Goal: Task Accomplishment & Management: Complete application form

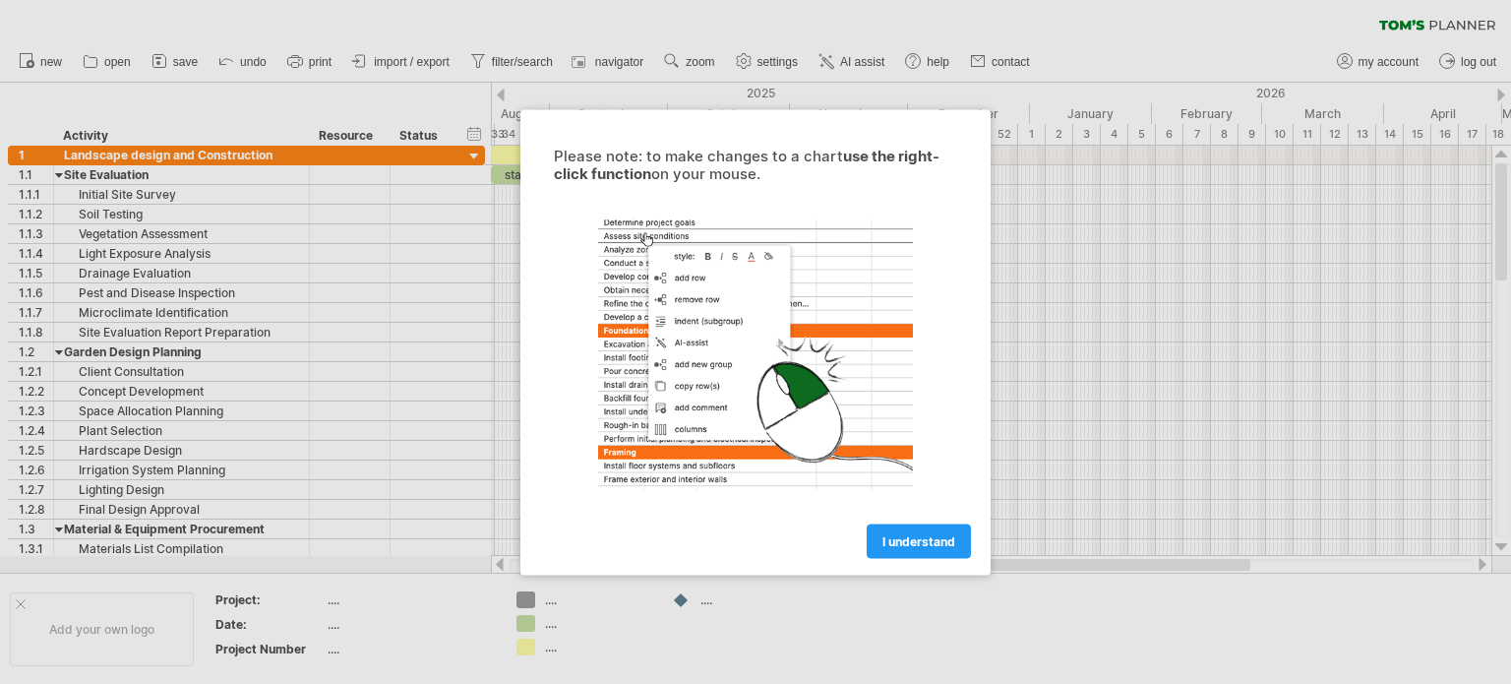
click at [928, 569] on div "Please note: to make changes to a chart use the right-click function on your mo…" at bounding box center [755, 341] width 470 height 465
click at [917, 544] on span "I understand" at bounding box center [918, 540] width 73 height 15
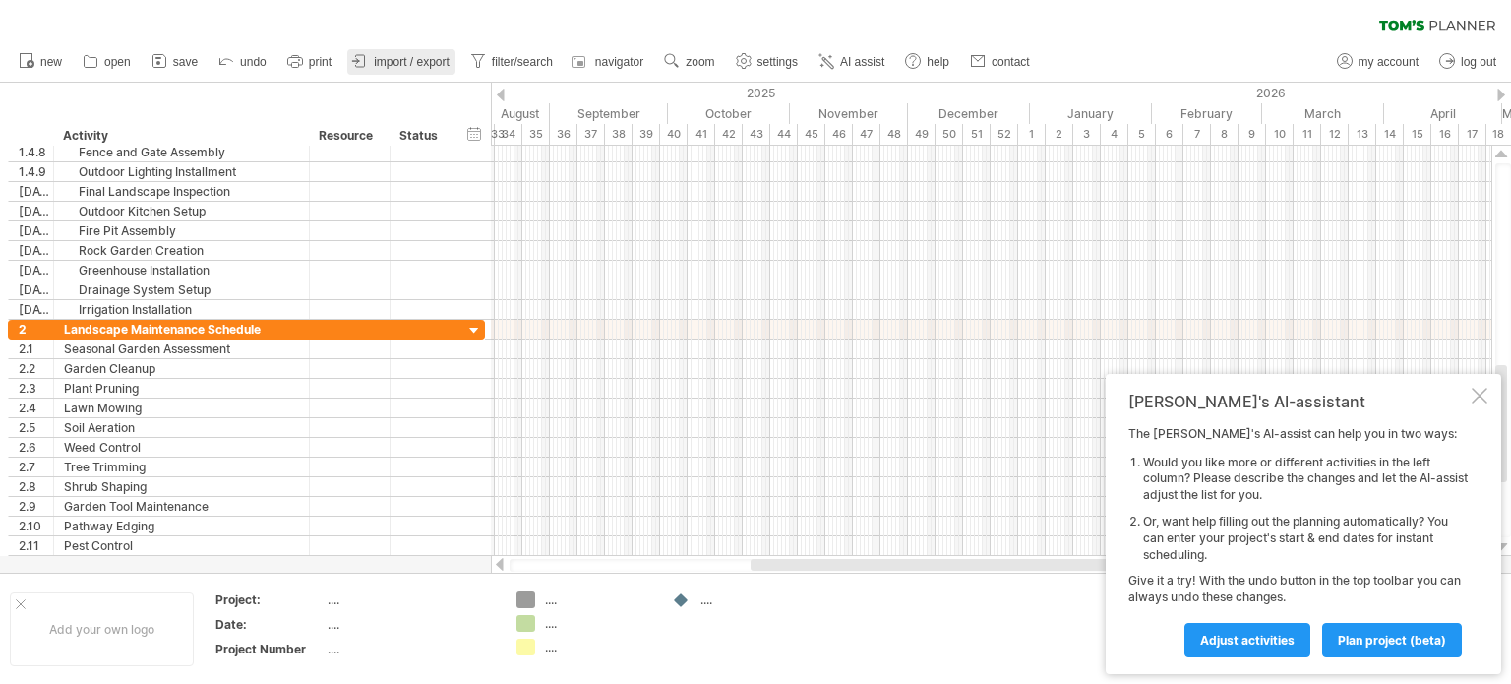
click at [393, 64] on span "import / export" at bounding box center [412, 62] width 76 height 14
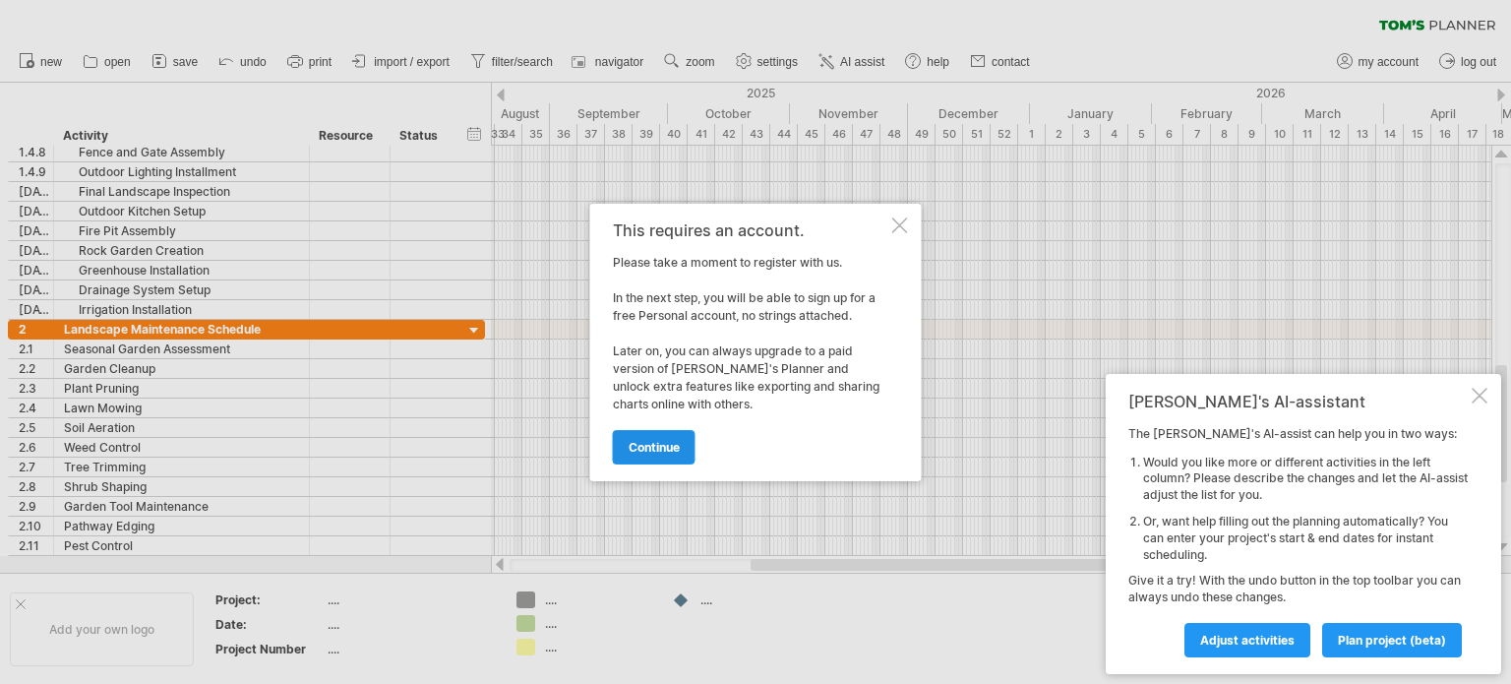
click at [676, 448] on span "continue" at bounding box center [654, 447] width 51 height 15
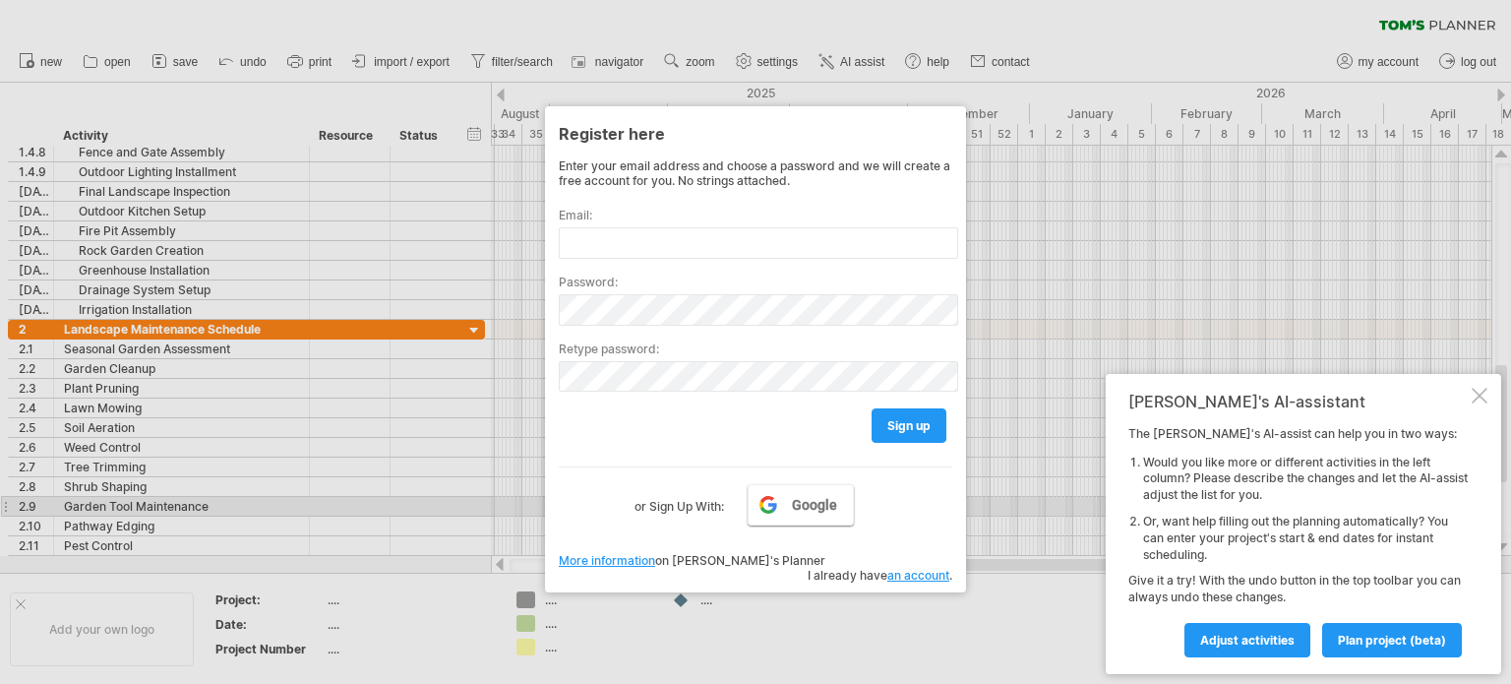
click at [804, 516] on link "Google" at bounding box center [801, 504] width 106 height 41
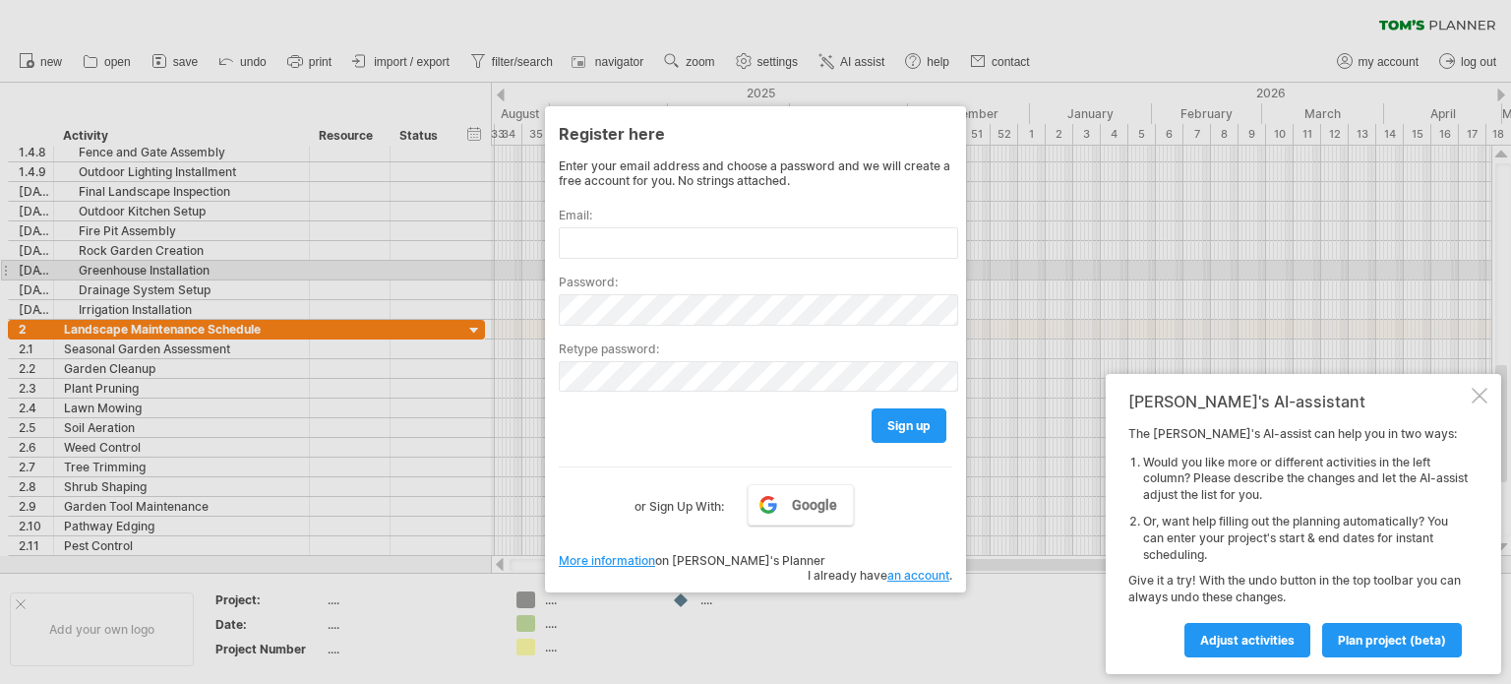
click at [1004, 266] on div at bounding box center [755, 342] width 1511 height 684
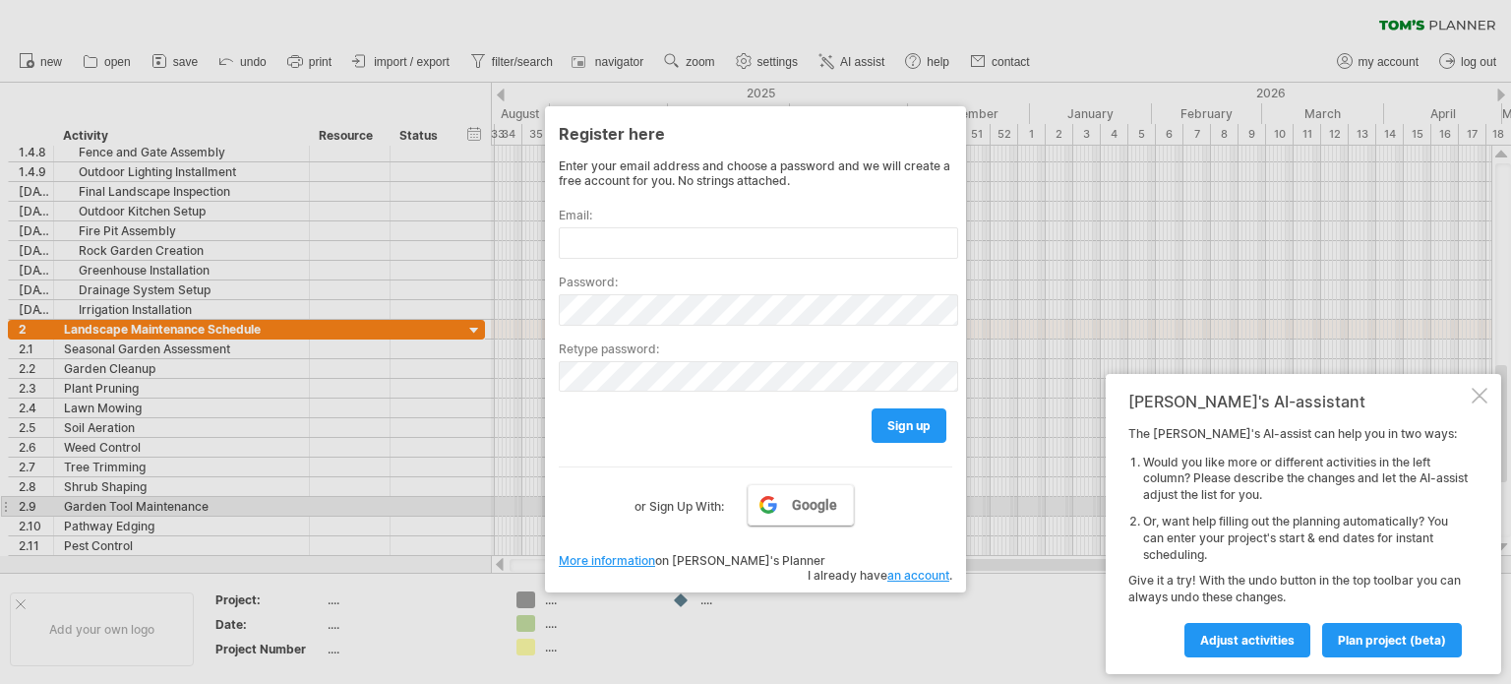
click at [807, 513] on span "Google" at bounding box center [814, 505] width 45 height 16
click at [805, 508] on span "Google" at bounding box center [814, 505] width 45 height 16
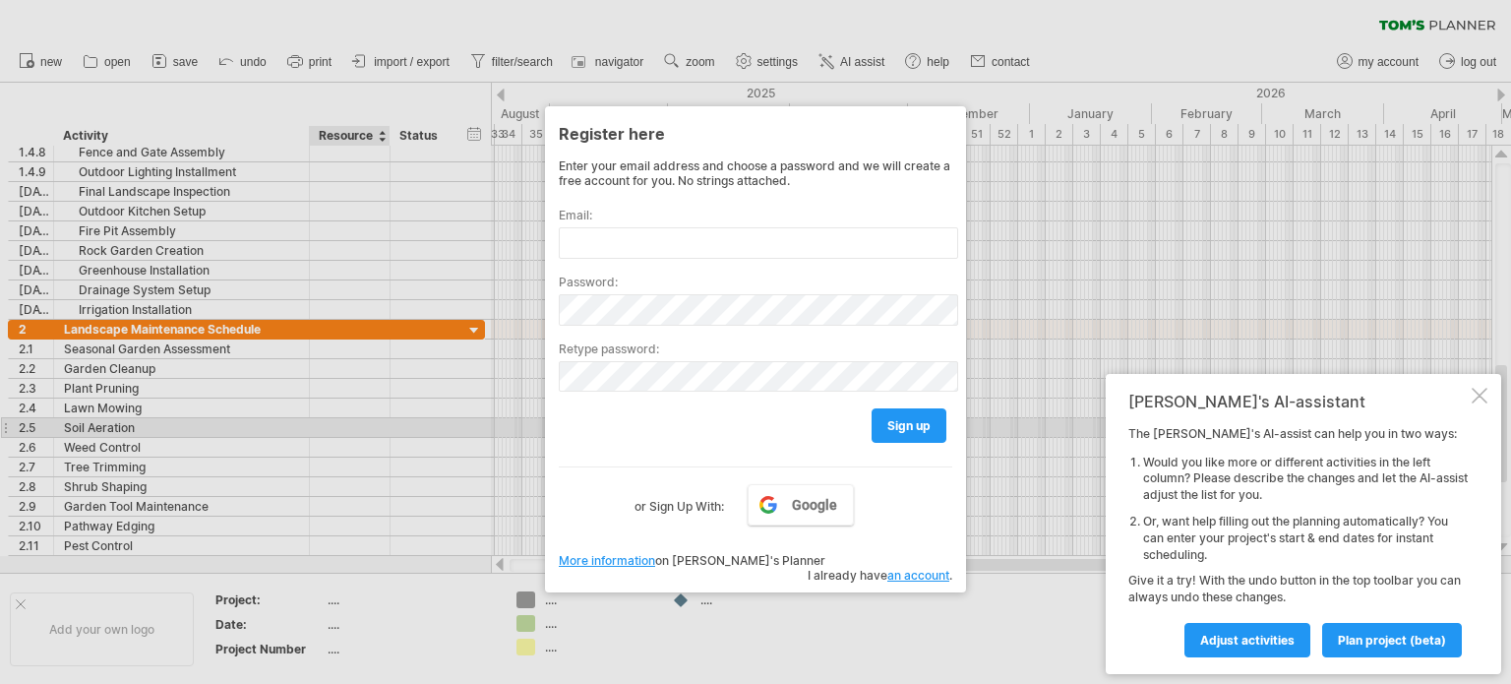
click at [366, 424] on div at bounding box center [755, 342] width 1511 height 684
click at [1483, 400] on div at bounding box center [1480, 396] width 16 height 16
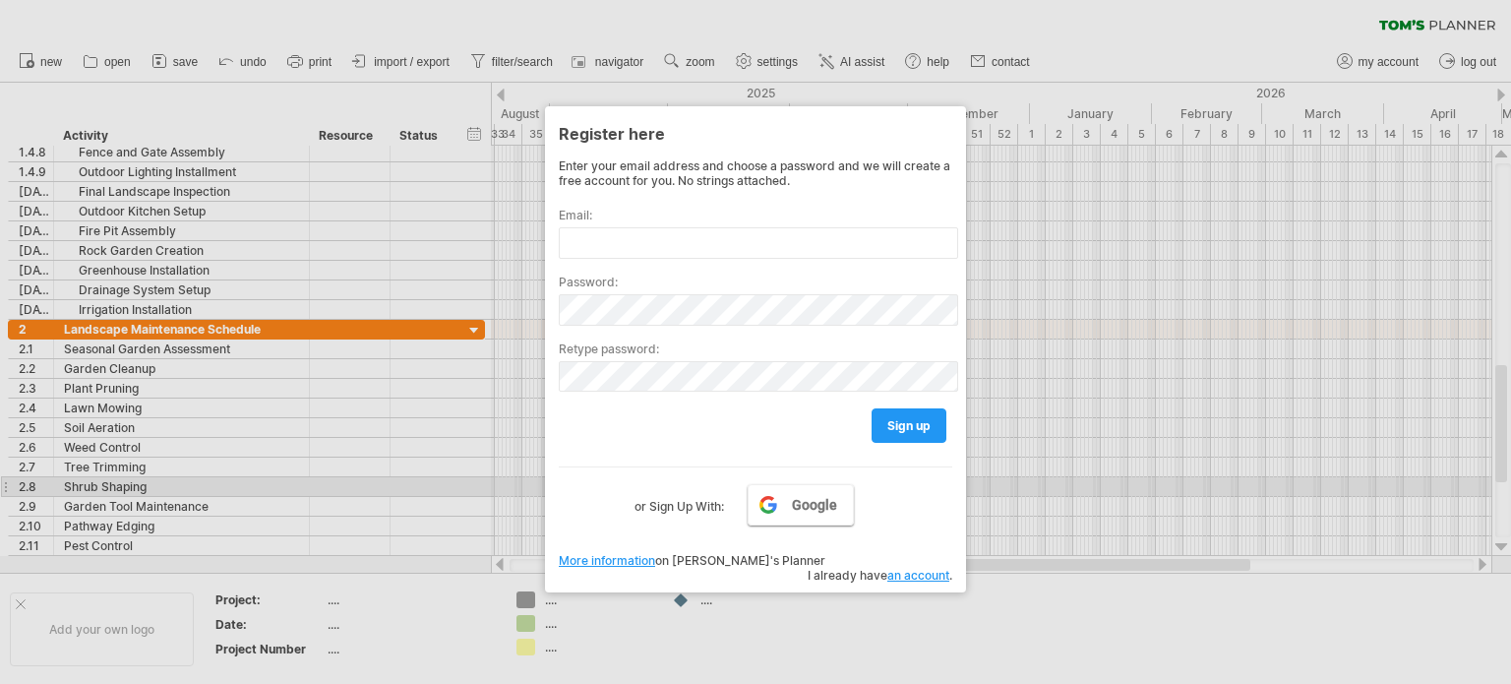
click at [836, 497] on span "Google" at bounding box center [814, 505] width 45 height 16
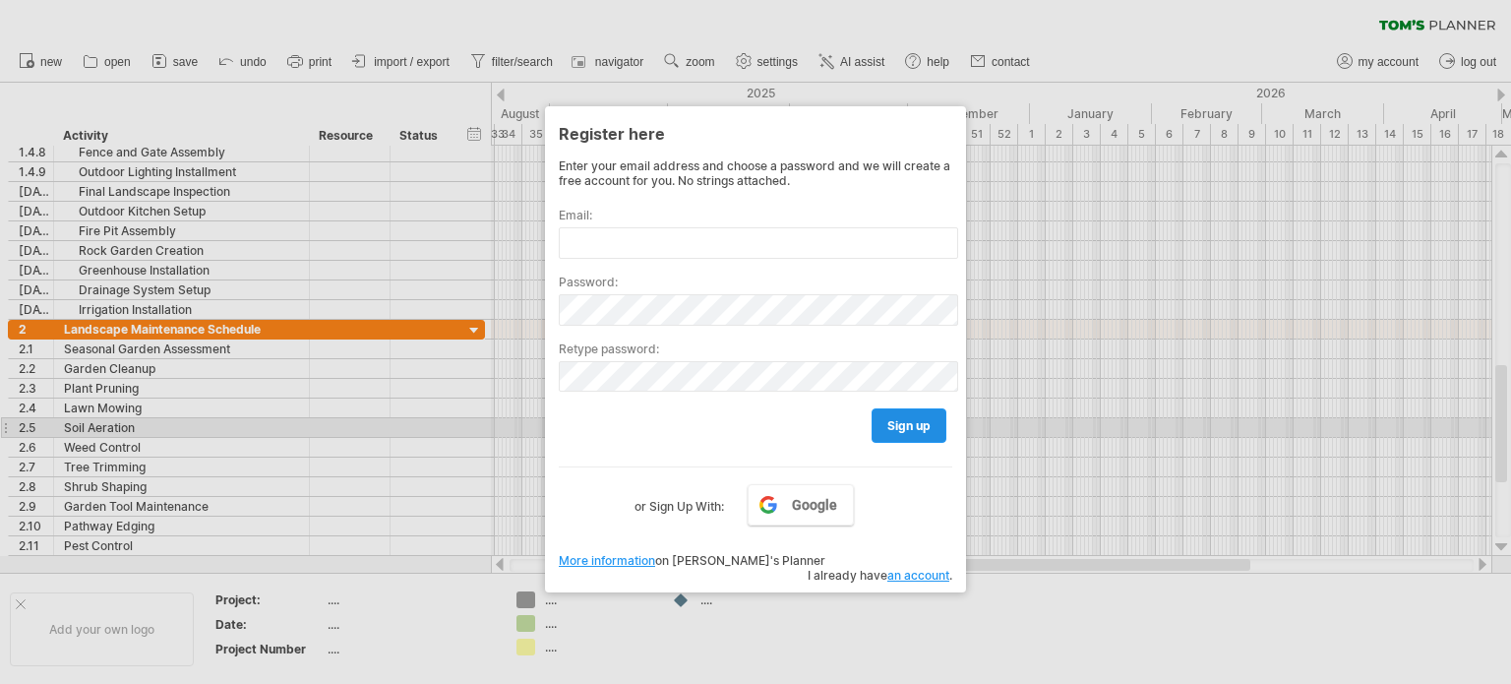
click at [913, 424] on span "sign up" at bounding box center [908, 425] width 43 height 15
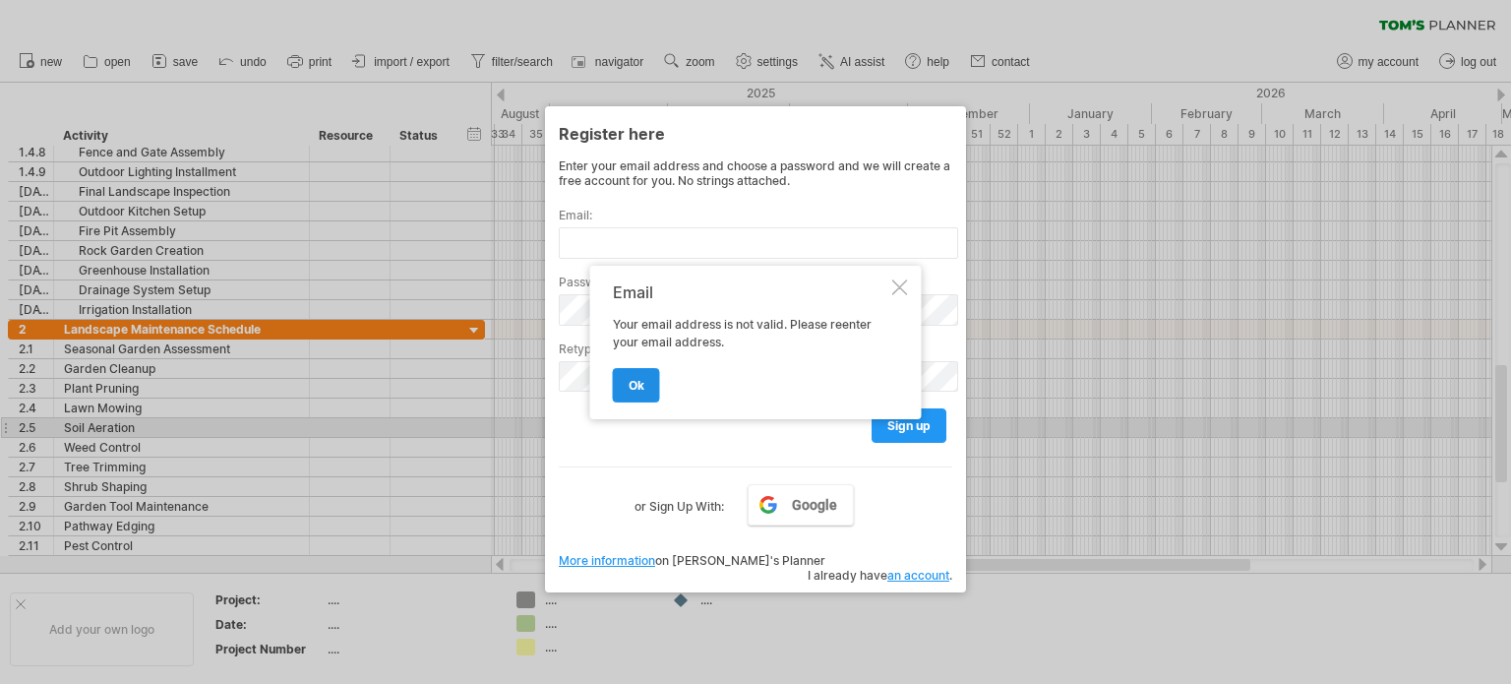
click at [632, 386] on span "ok" at bounding box center [637, 385] width 16 height 15
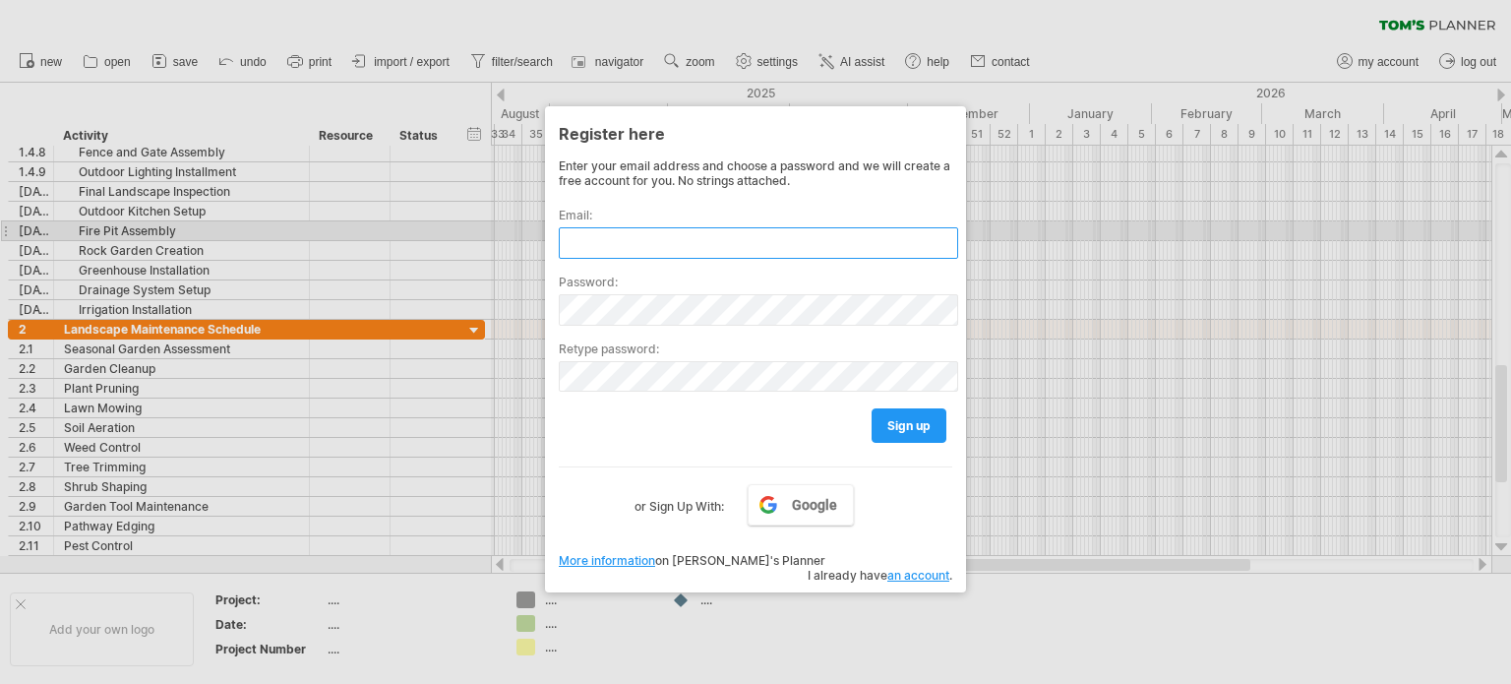
click at [605, 234] on input "text" at bounding box center [758, 242] width 399 height 31
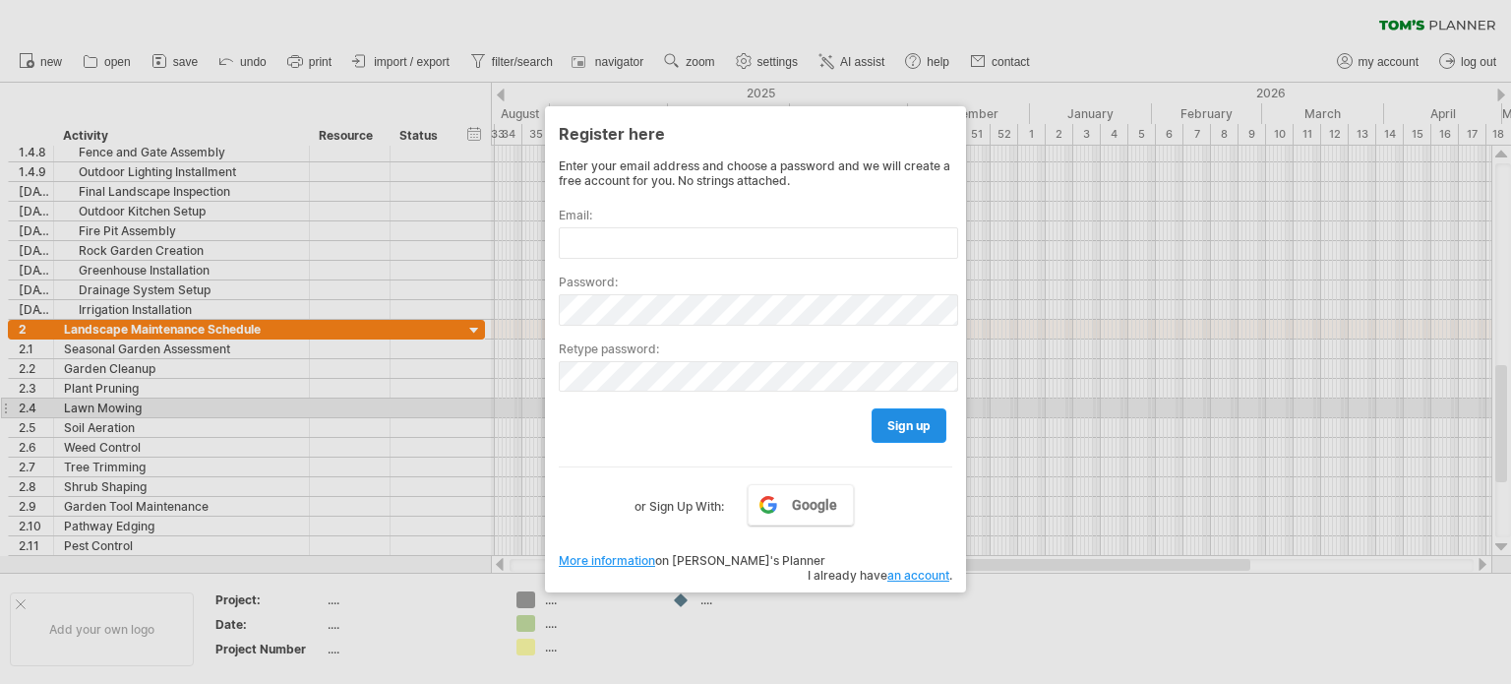
click at [881, 411] on link "sign up" at bounding box center [909, 425] width 75 height 34
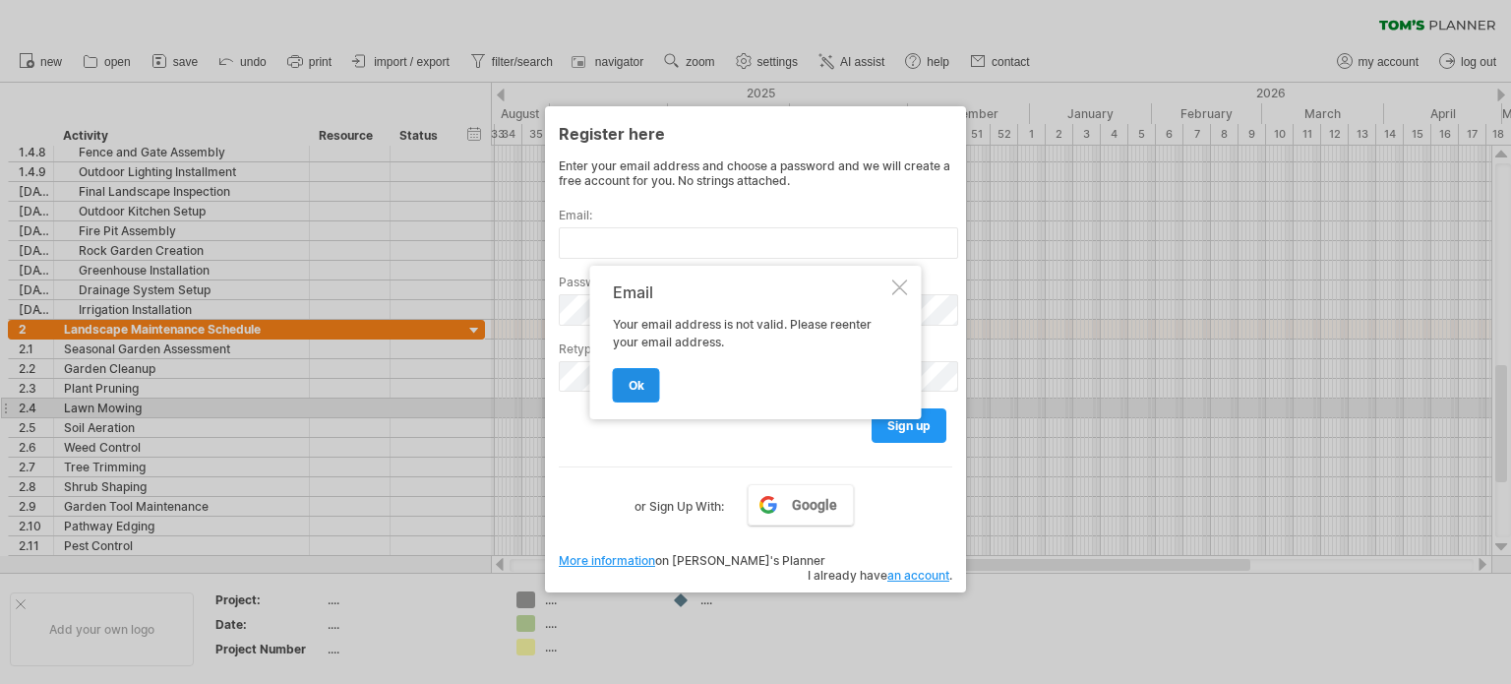
click at [625, 389] on link "ok" at bounding box center [636, 385] width 47 height 34
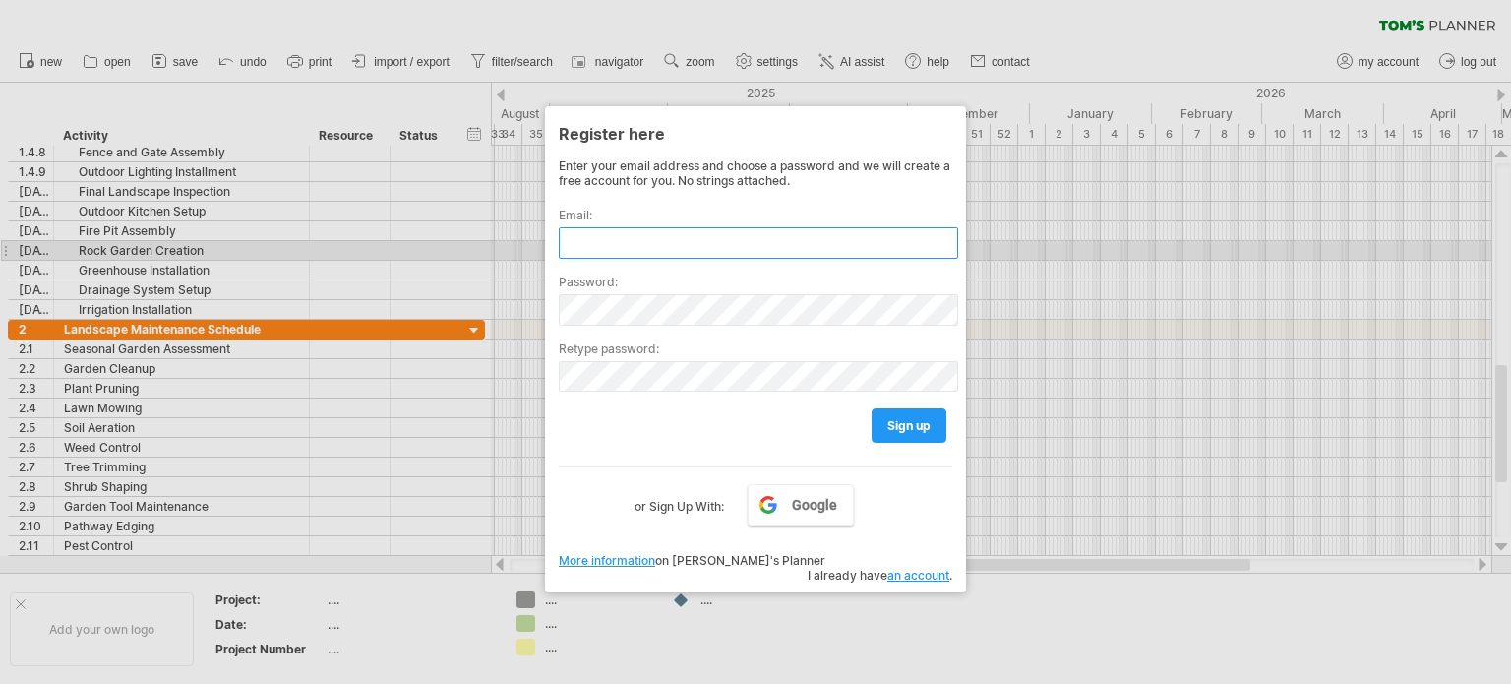
click at [614, 252] on input "text" at bounding box center [758, 242] width 399 height 31
type input "*"
paste input "**********"
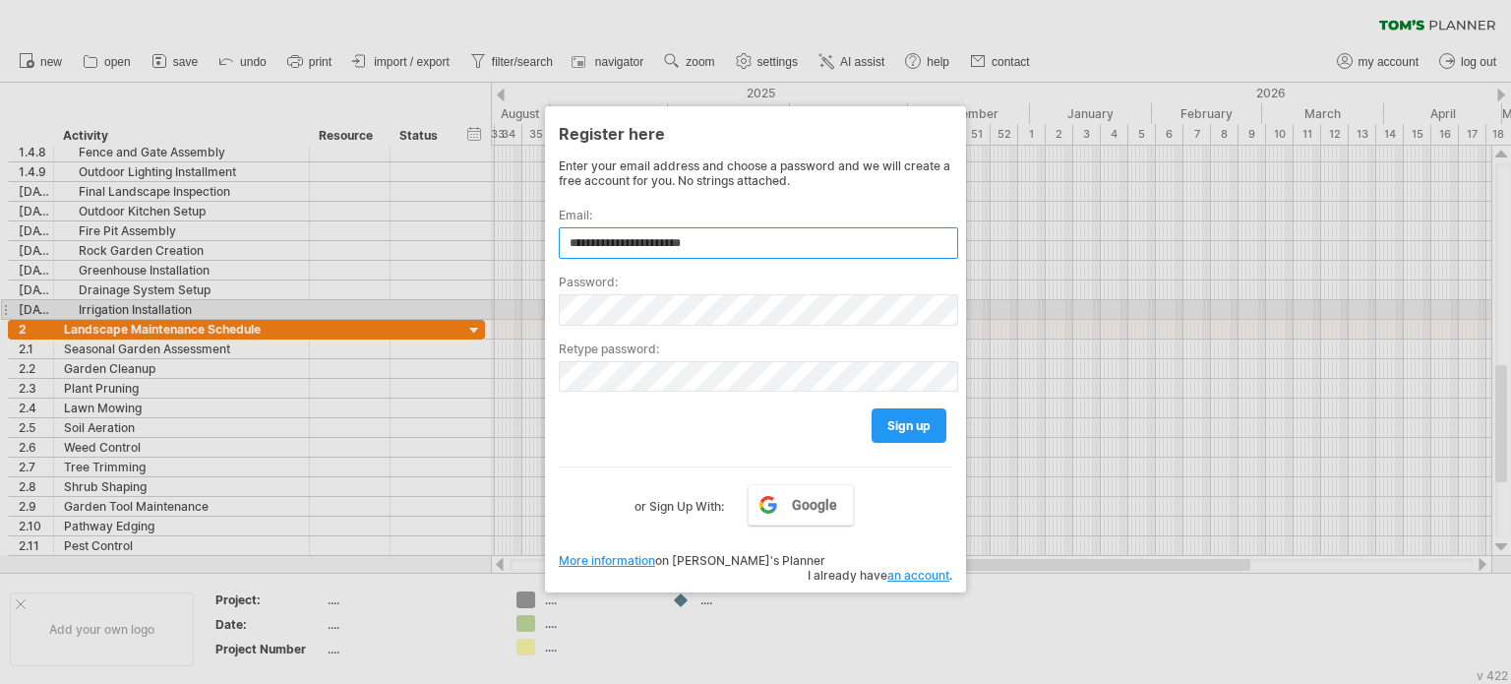
type input "**********"
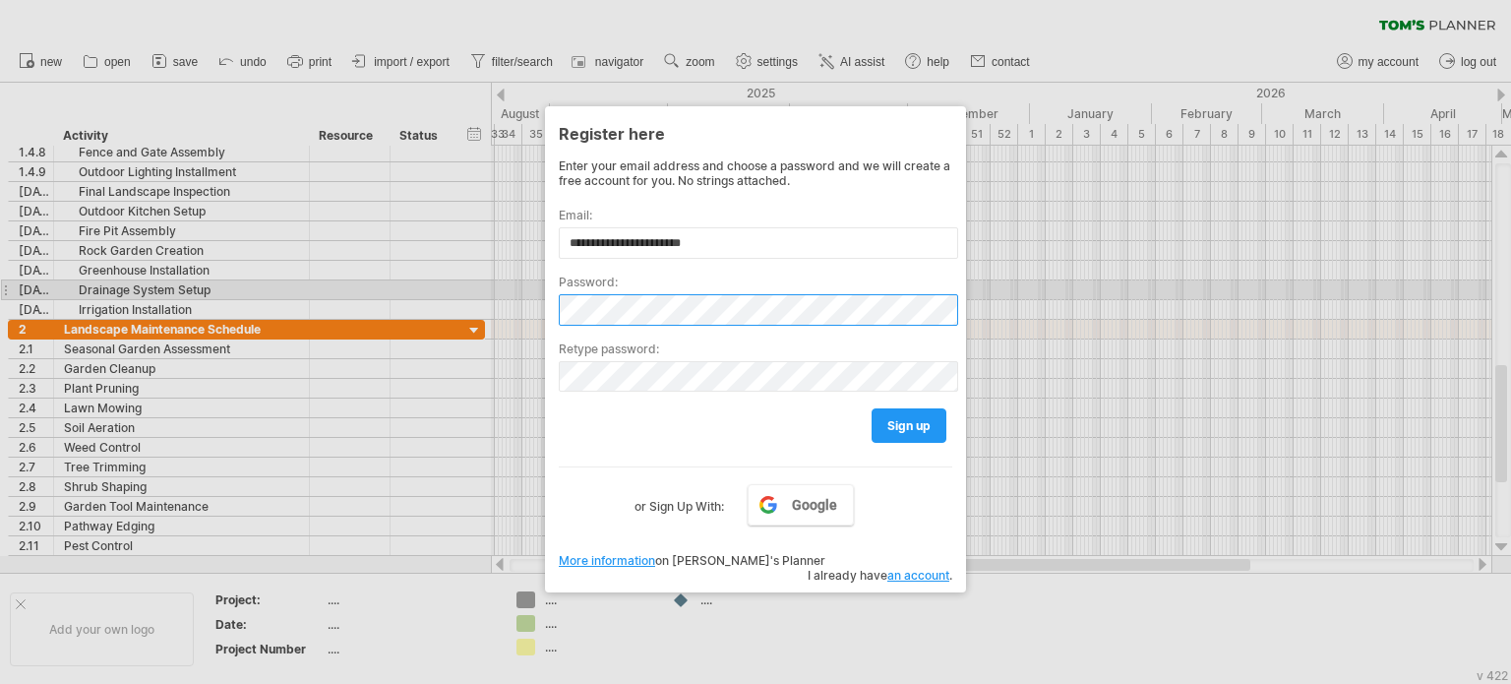
click at [527, 292] on div "Trying to reach [DOMAIN_NAME] Connected again... 0% clear filter new 1" at bounding box center [755, 342] width 1511 height 684
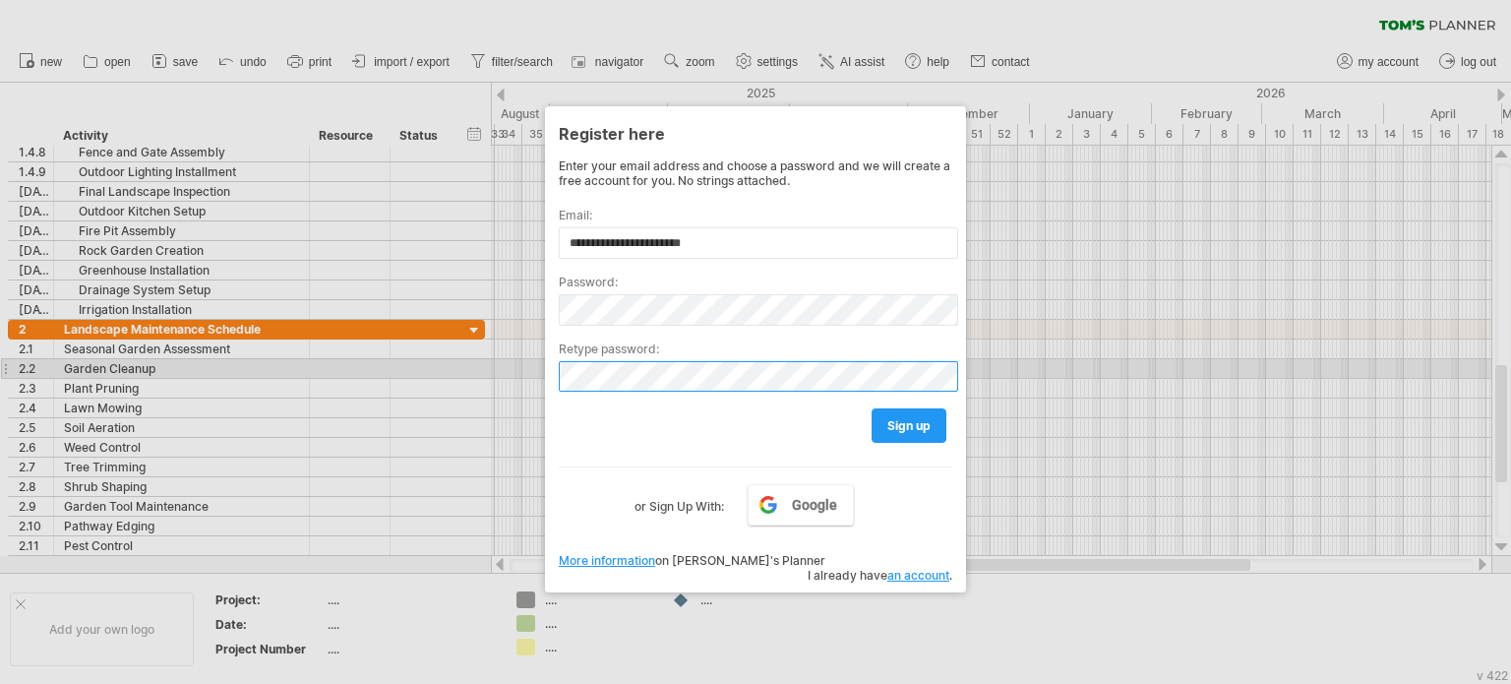
click at [543, 359] on div "Trying to reach [DOMAIN_NAME] Connected again... 0% clear filter new 1" at bounding box center [755, 342] width 1511 height 684
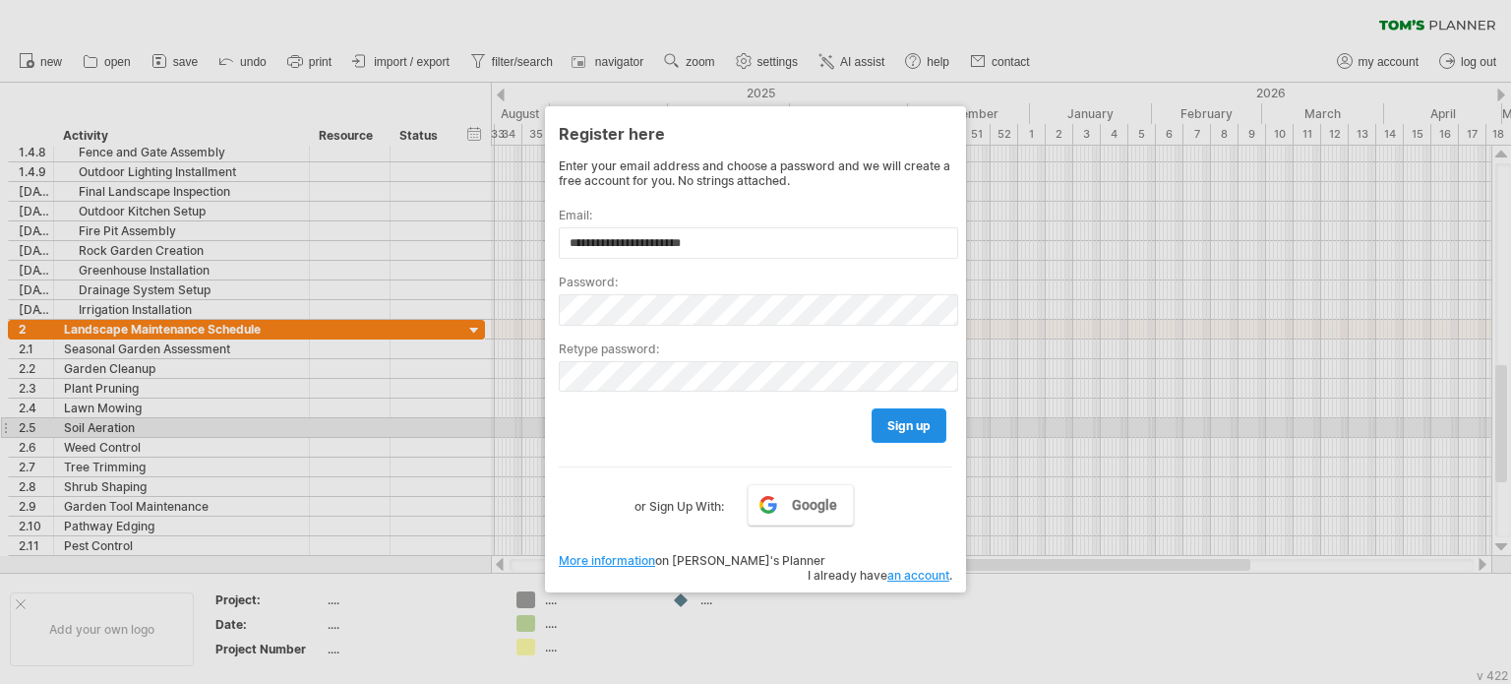
click at [900, 425] on span "sign up" at bounding box center [908, 425] width 43 height 15
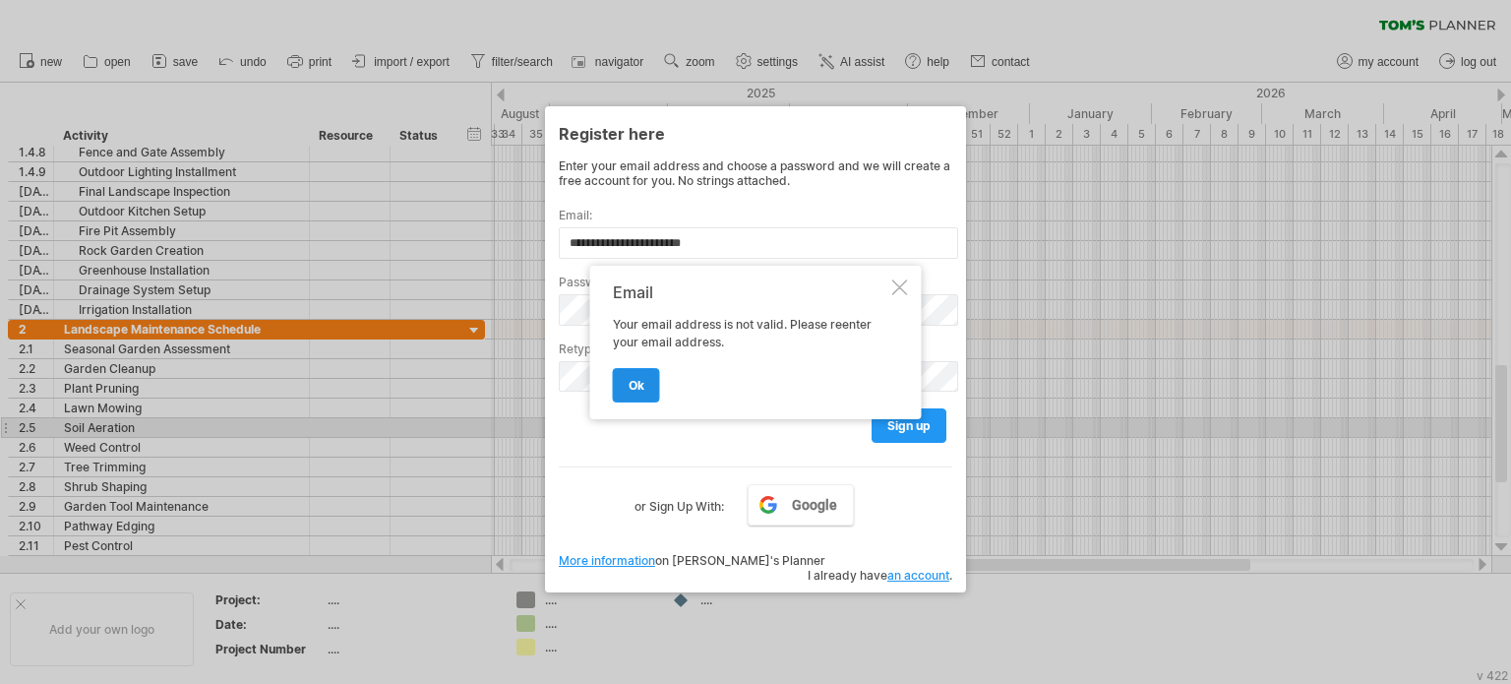
click at [637, 390] on span "ok" at bounding box center [637, 385] width 16 height 15
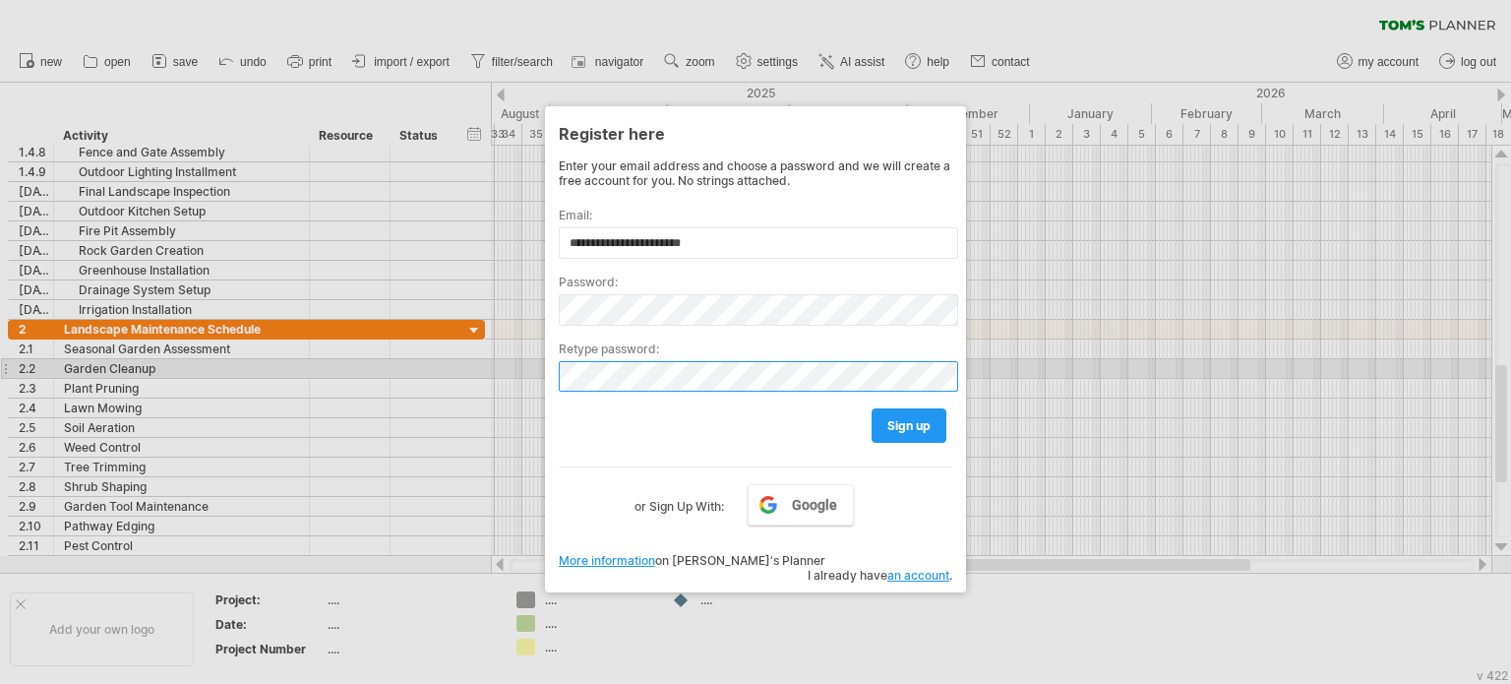
click at [524, 373] on div "Trying to reach [DOMAIN_NAME] Connected again... 0% clear filter new 1" at bounding box center [755, 342] width 1511 height 684
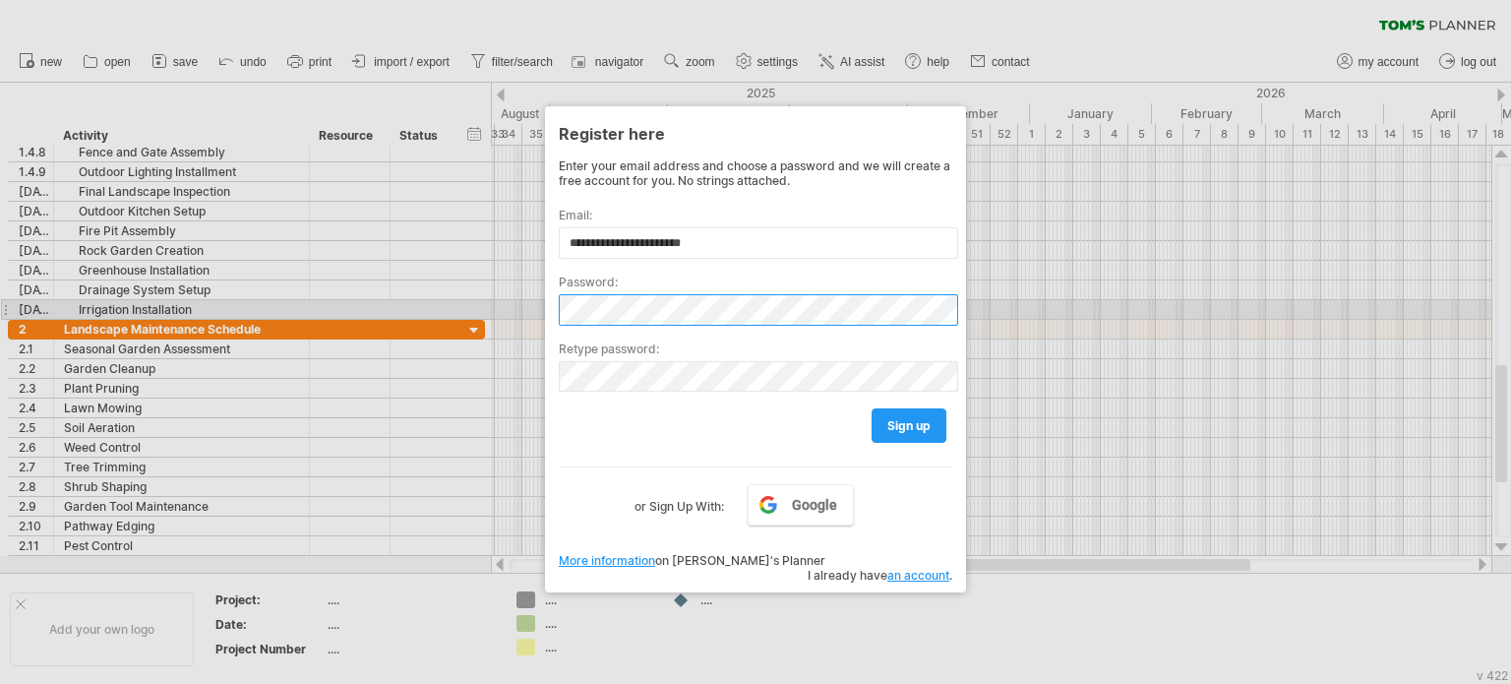
click at [479, 282] on div "Trying to reach [DOMAIN_NAME] Connected again... 0% clear filter new 1" at bounding box center [755, 342] width 1511 height 684
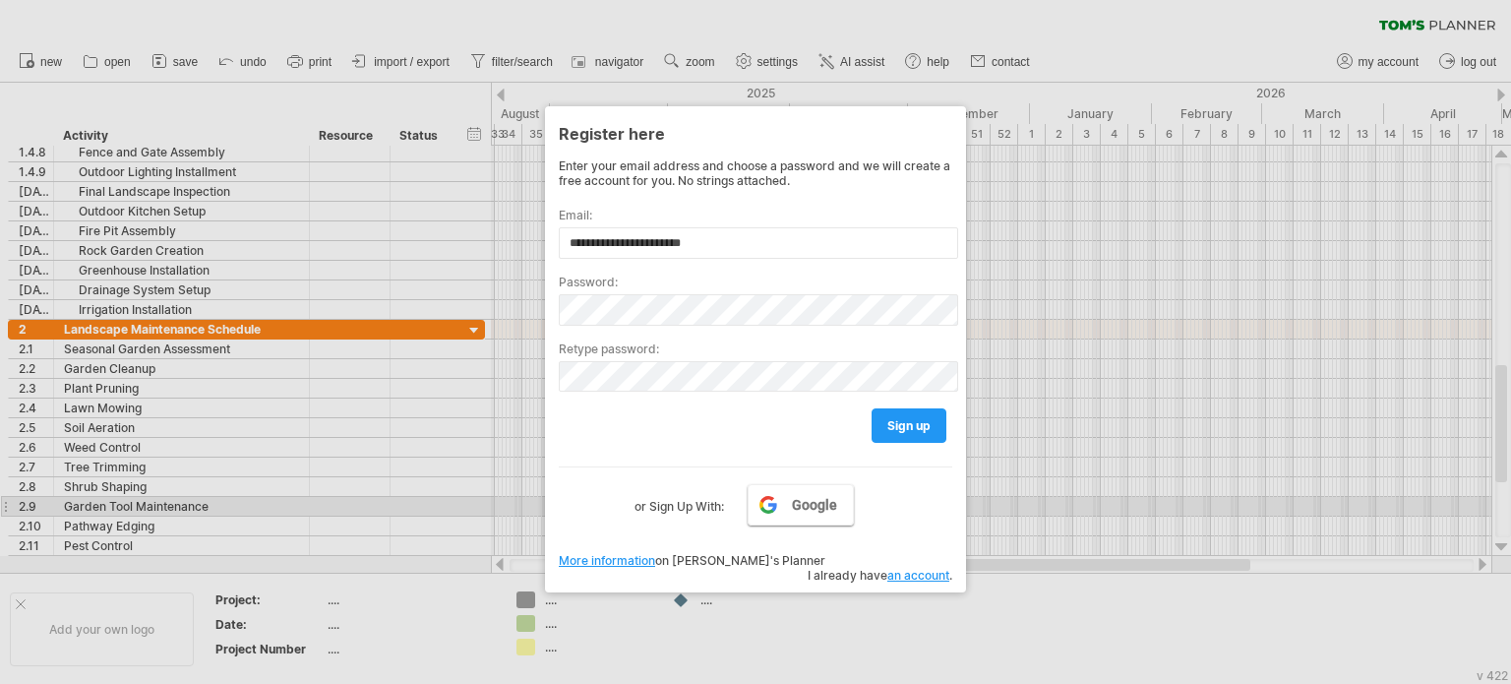
click at [801, 507] on span "Google" at bounding box center [814, 505] width 45 height 16
click at [697, 503] on label "or Sign Up With:" at bounding box center [680, 500] width 90 height 33
click at [858, 515] on div "Google or Sign Up With:" at bounding box center [756, 491] width 394 height 51
click at [830, 513] on span "Google" at bounding box center [814, 505] width 45 height 16
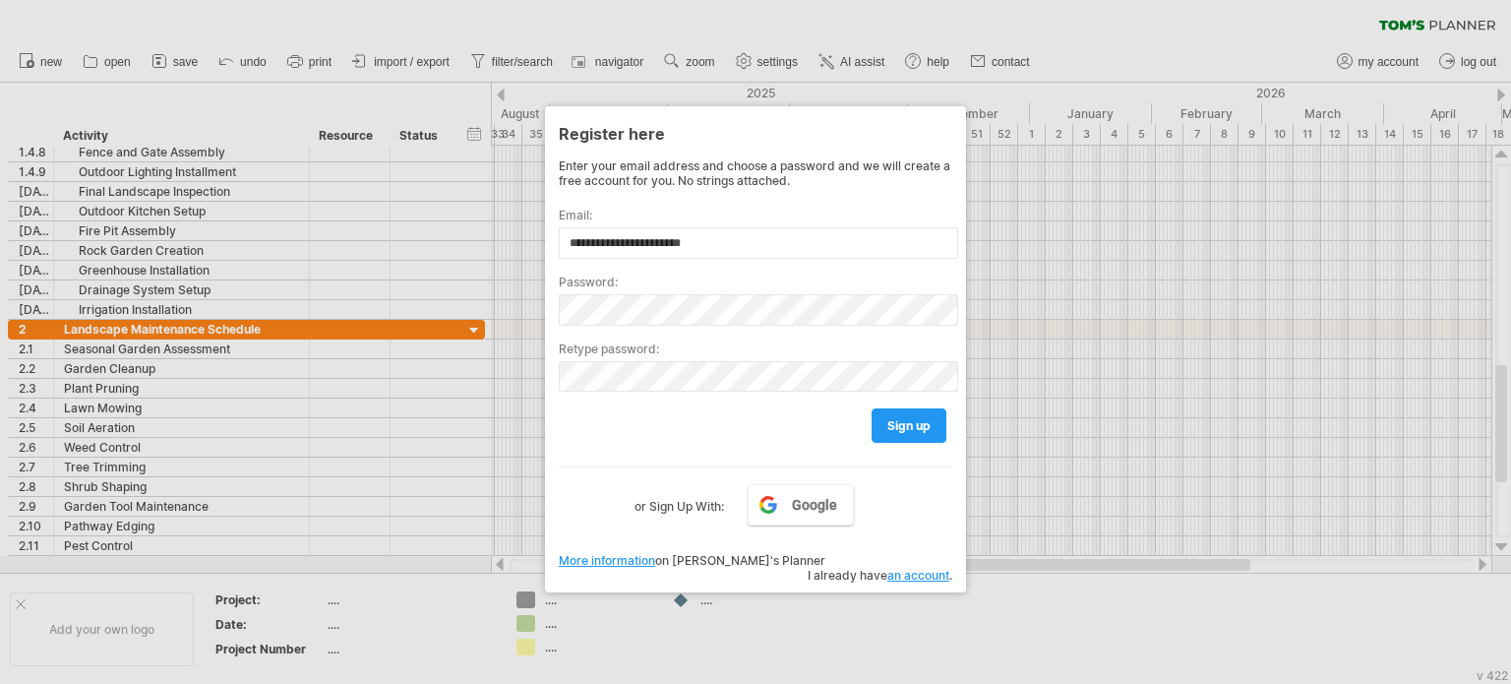
click at [634, 558] on link "More information" at bounding box center [607, 560] width 96 height 15
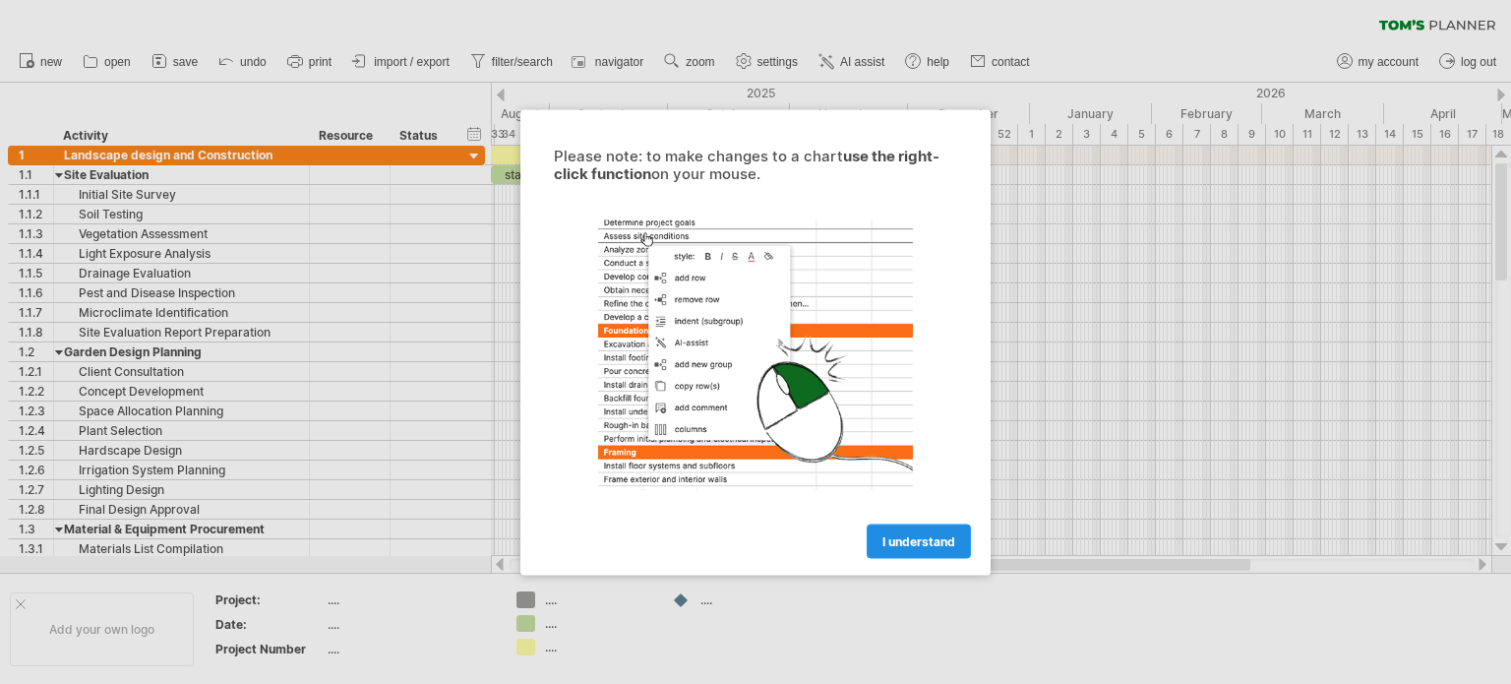
click at [909, 526] on link "I understand" at bounding box center [919, 540] width 104 height 34
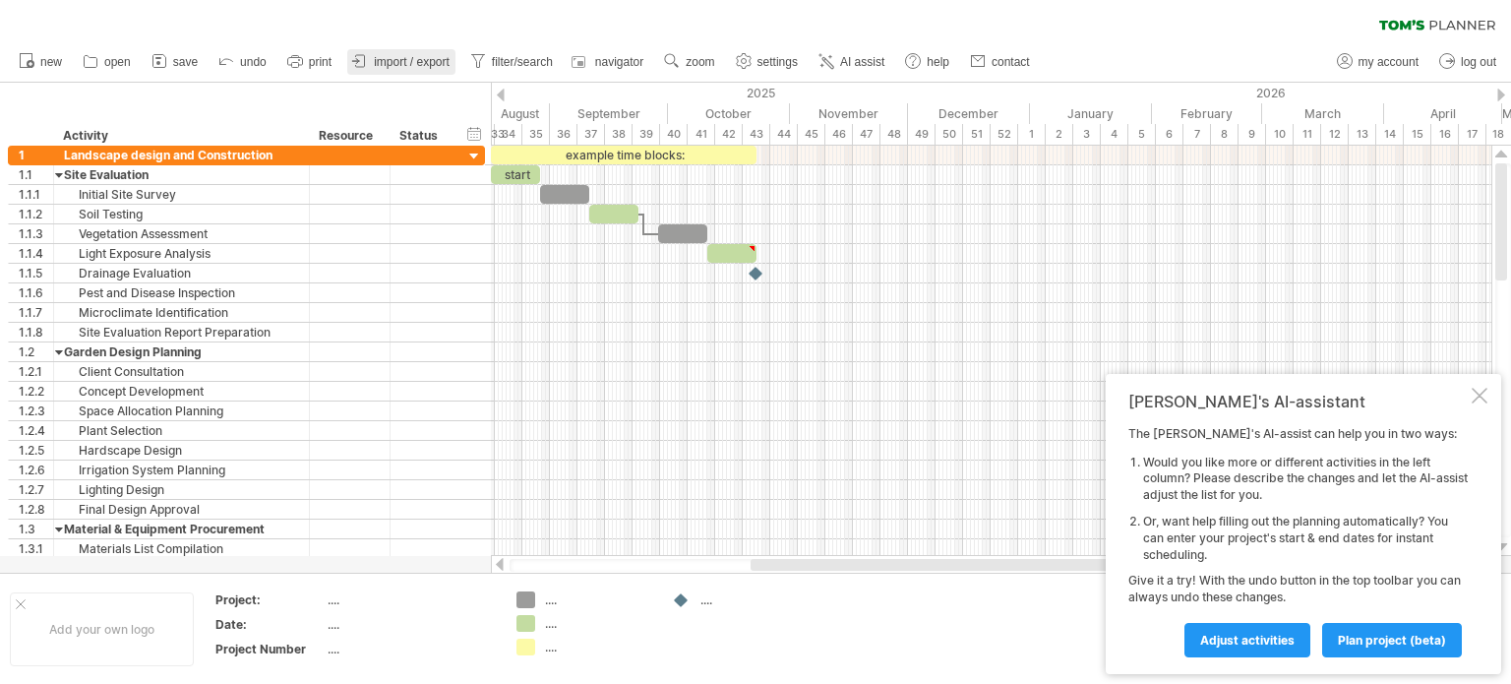
click at [429, 65] on span "import / export" at bounding box center [412, 62] width 76 height 14
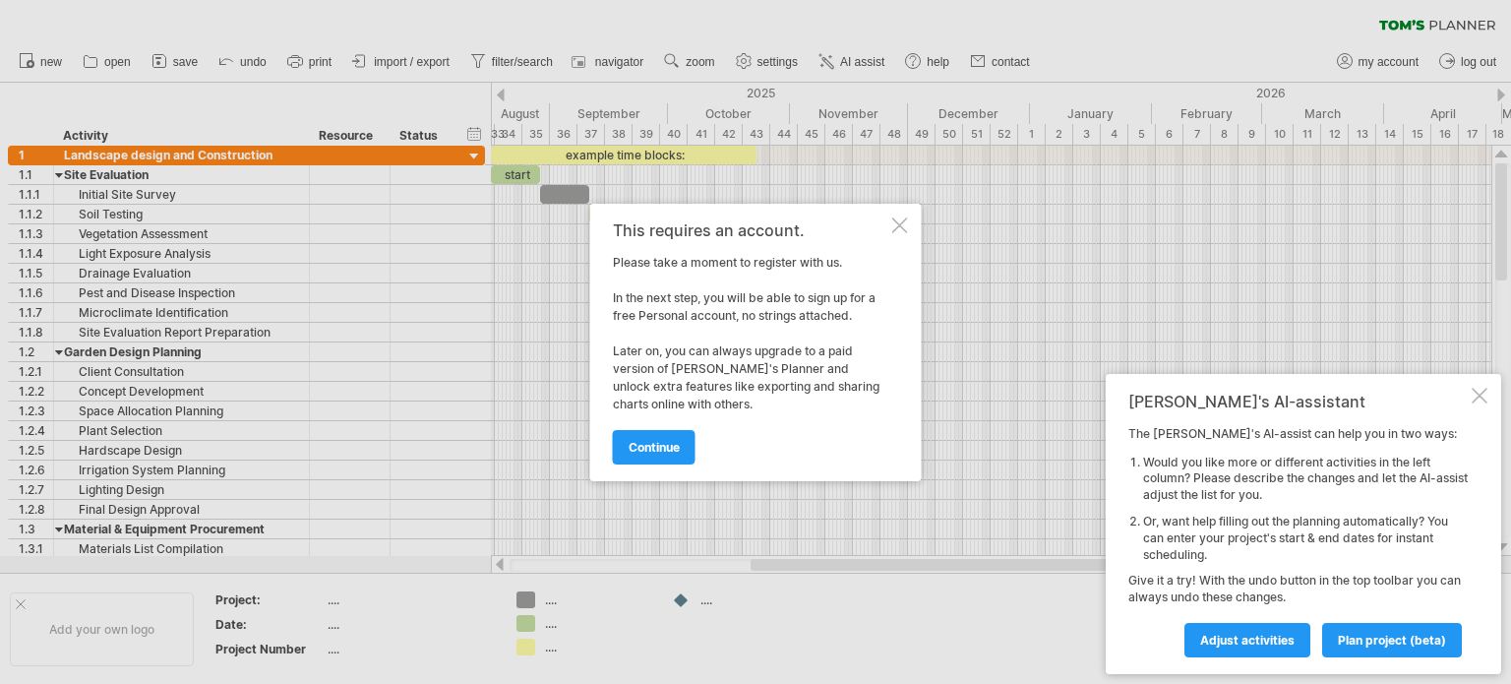
click at [641, 451] on span "continue" at bounding box center [654, 447] width 51 height 15
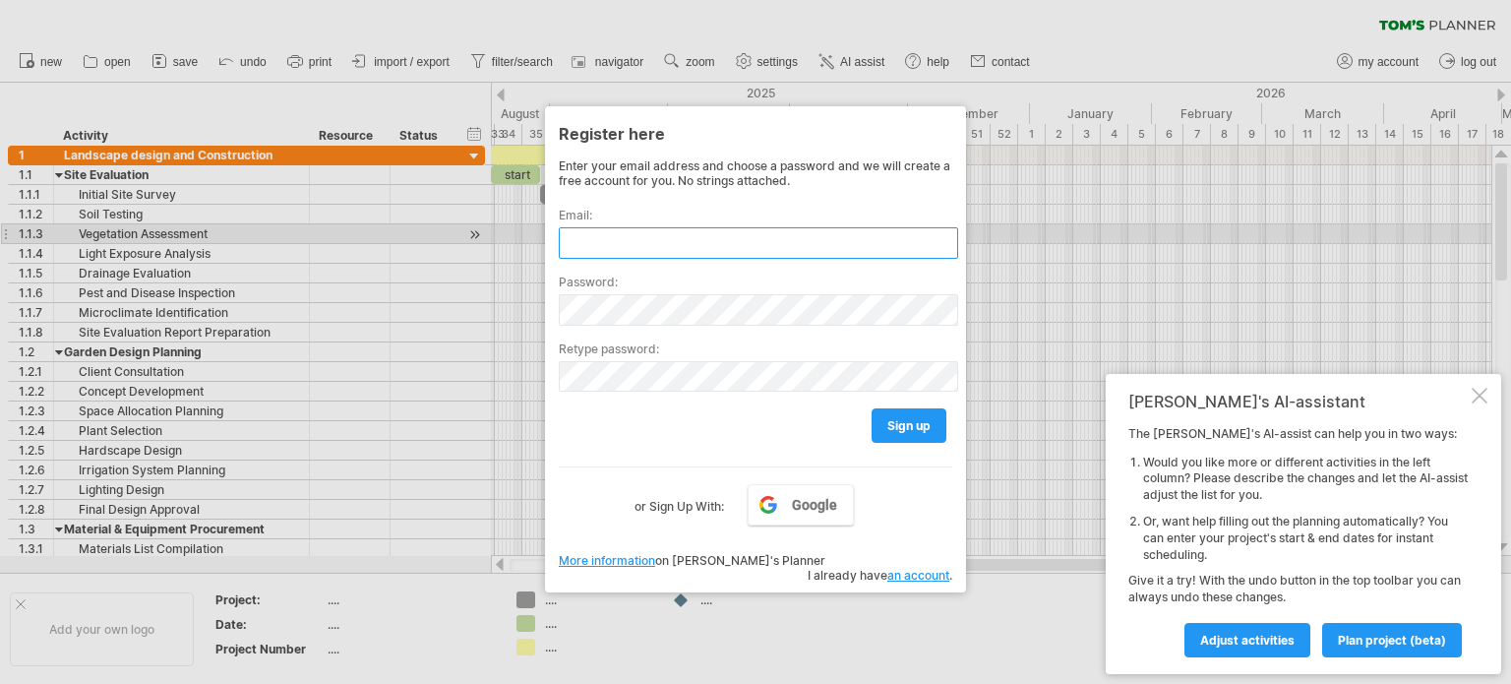
click at [618, 235] on input "text" at bounding box center [758, 242] width 399 height 31
paste input "**********"
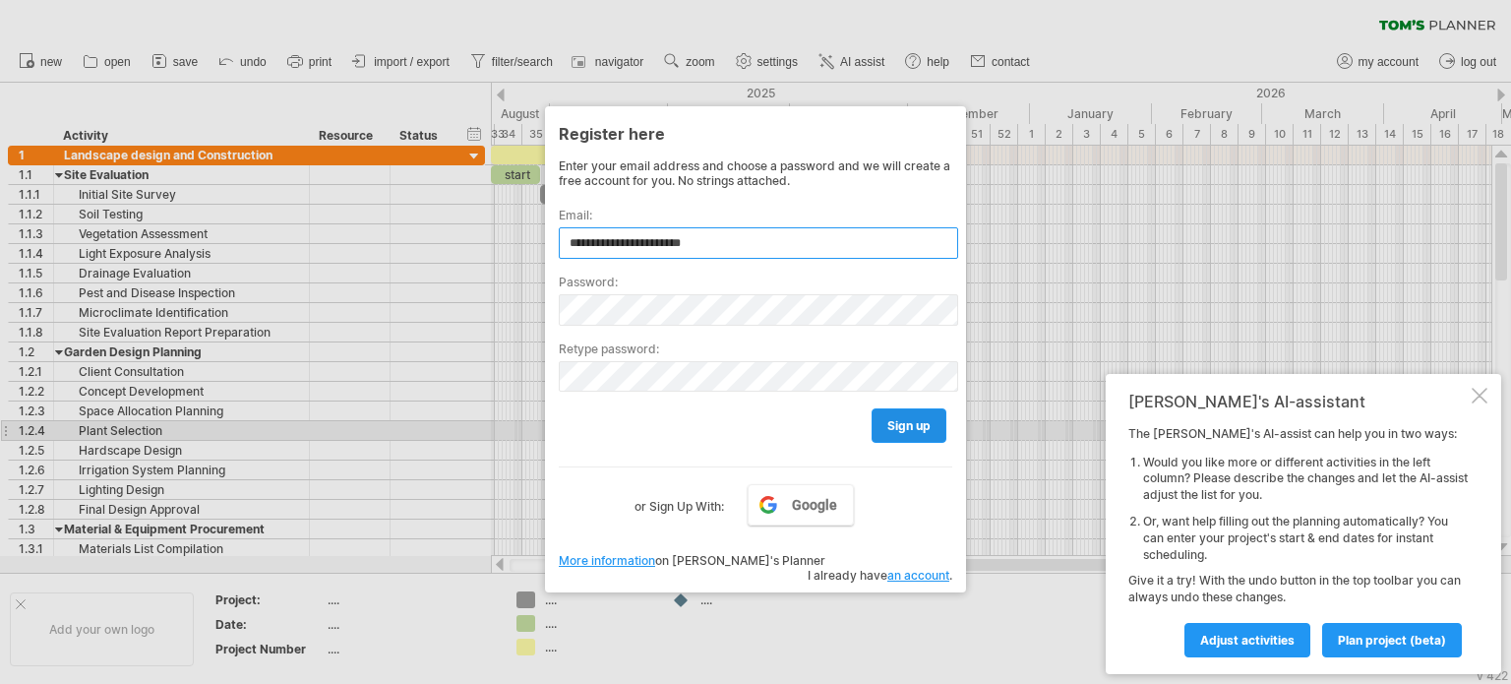
type input "**********"
click at [914, 424] on span "sign up" at bounding box center [908, 425] width 43 height 15
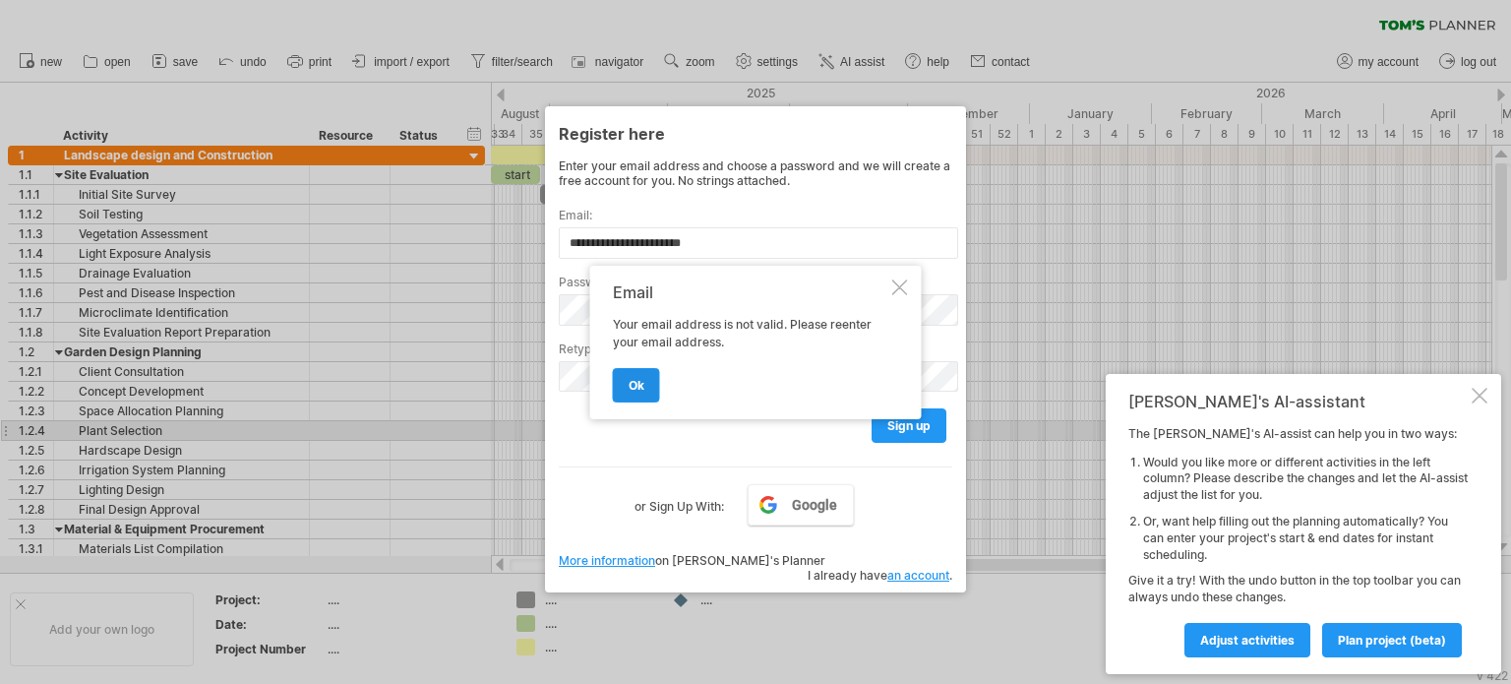
click at [643, 378] on span "ok" at bounding box center [637, 385] width 16 height 15
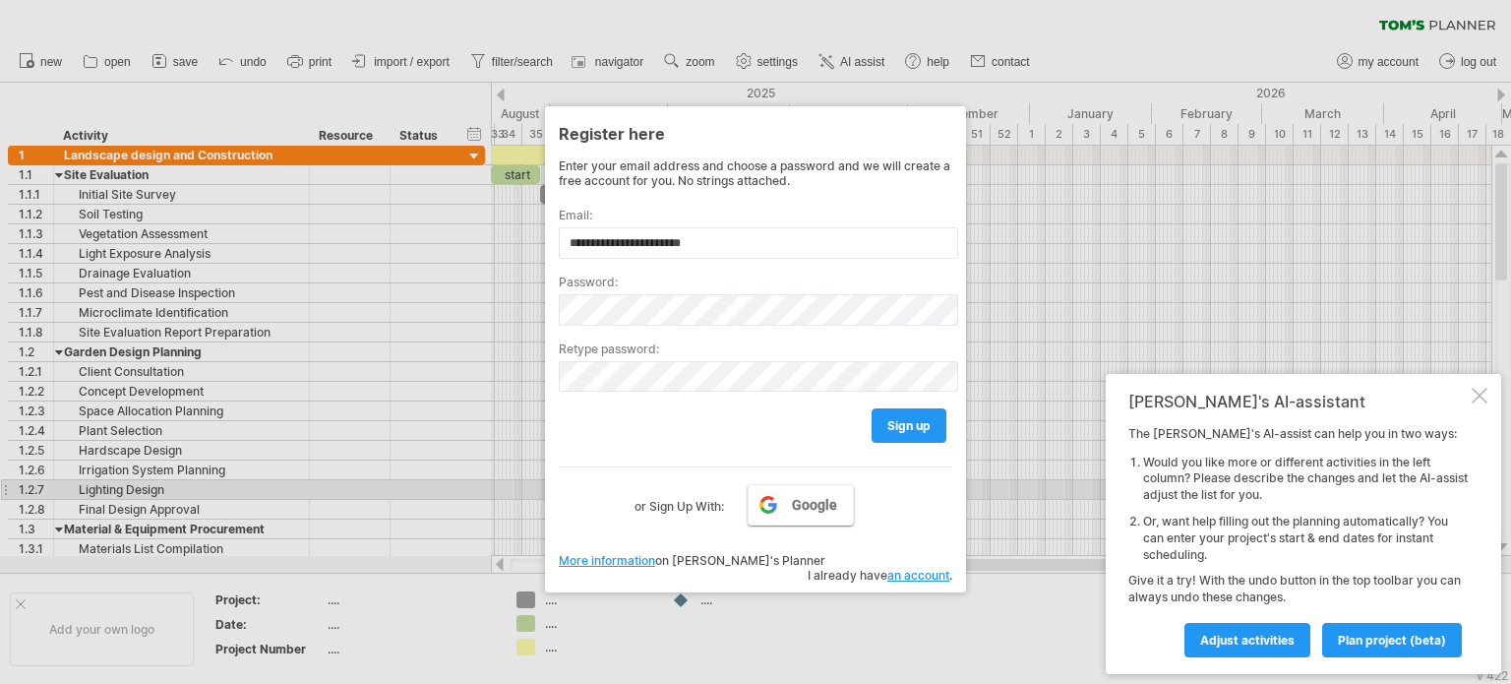
click at [786, 490] on link "Google" at bounding box center [801, 504] width 106 height 41
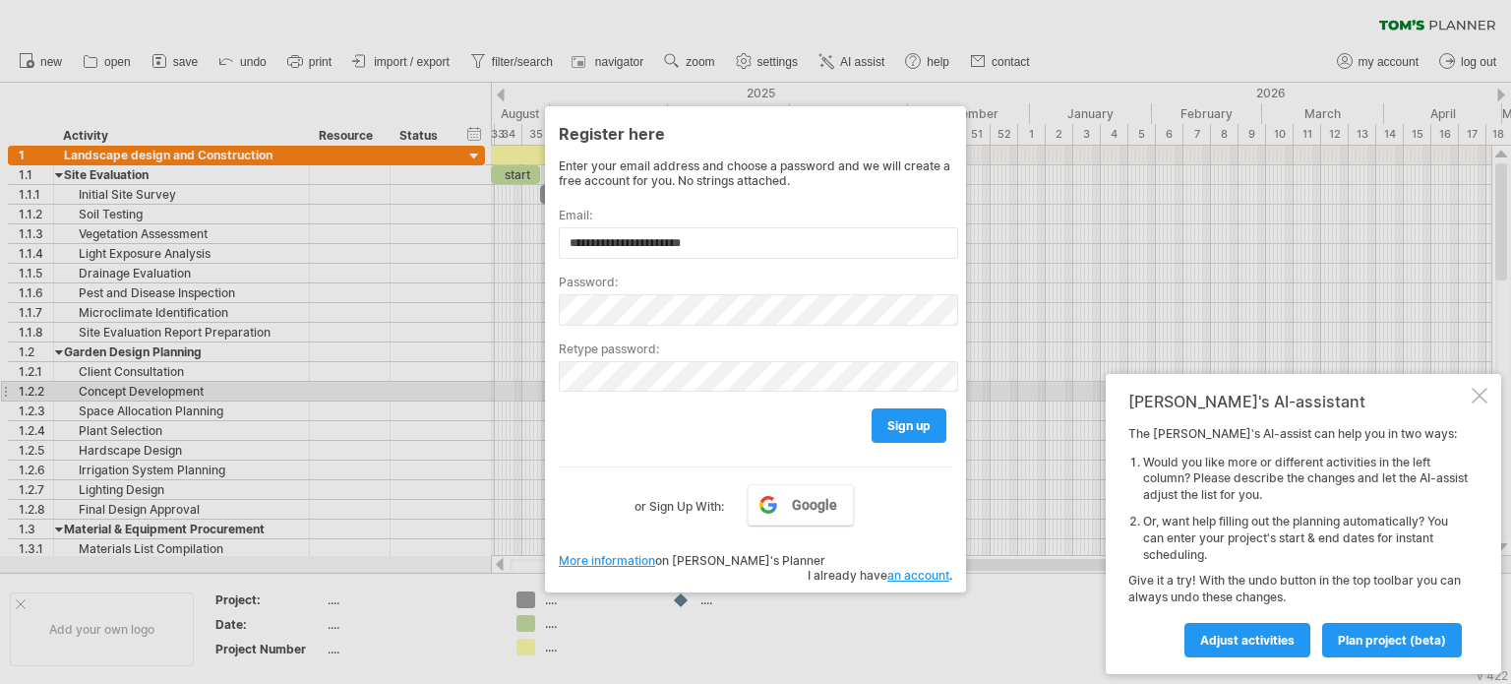
click at [1480, 394] on div at bounding box center [1480, 396] width 16 height 16
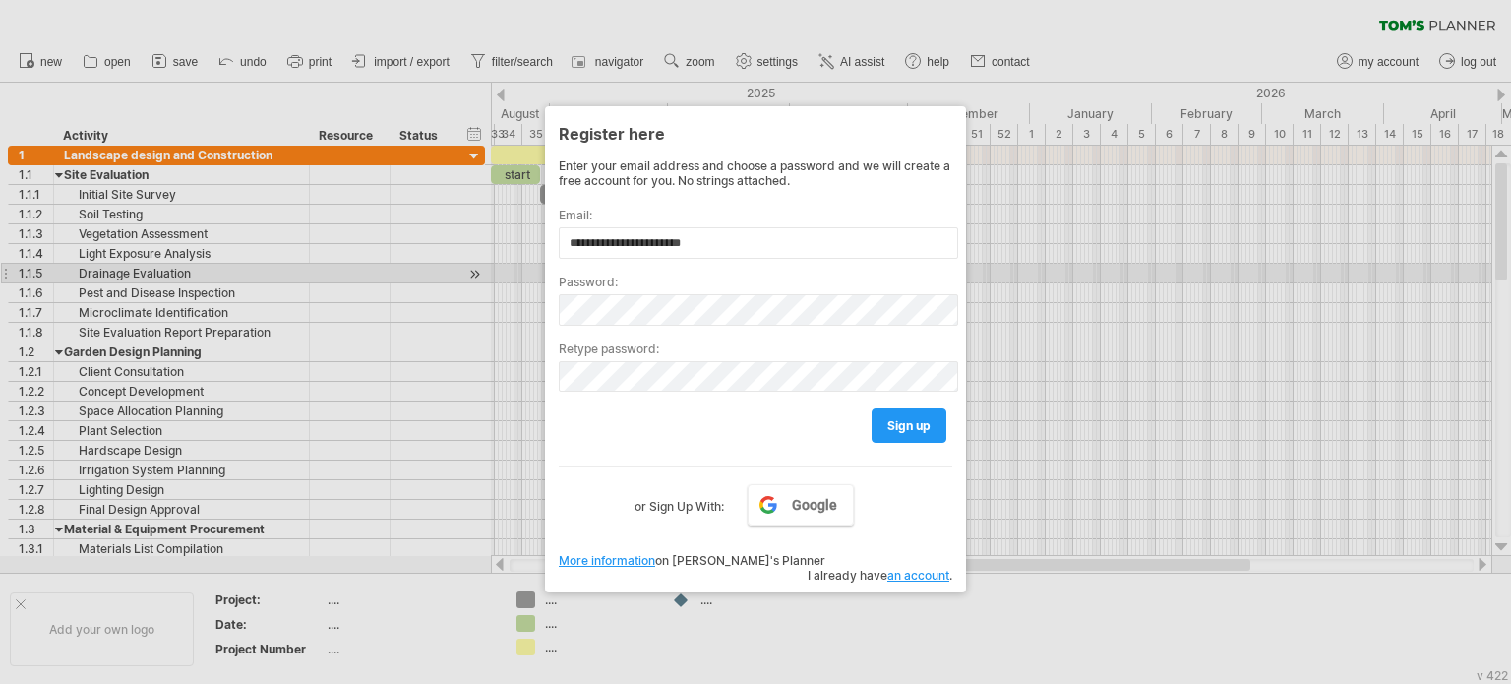
drag, startPoint x: 1195, startPoint y: 279, endPoint x: 1043, endPoint y: 79, distance: 252.0
click at [1183, 267] on div at bounding box center [755, 342] width 1511 height 684
